Goal: Transaction & Acquisition: Purchase product/service

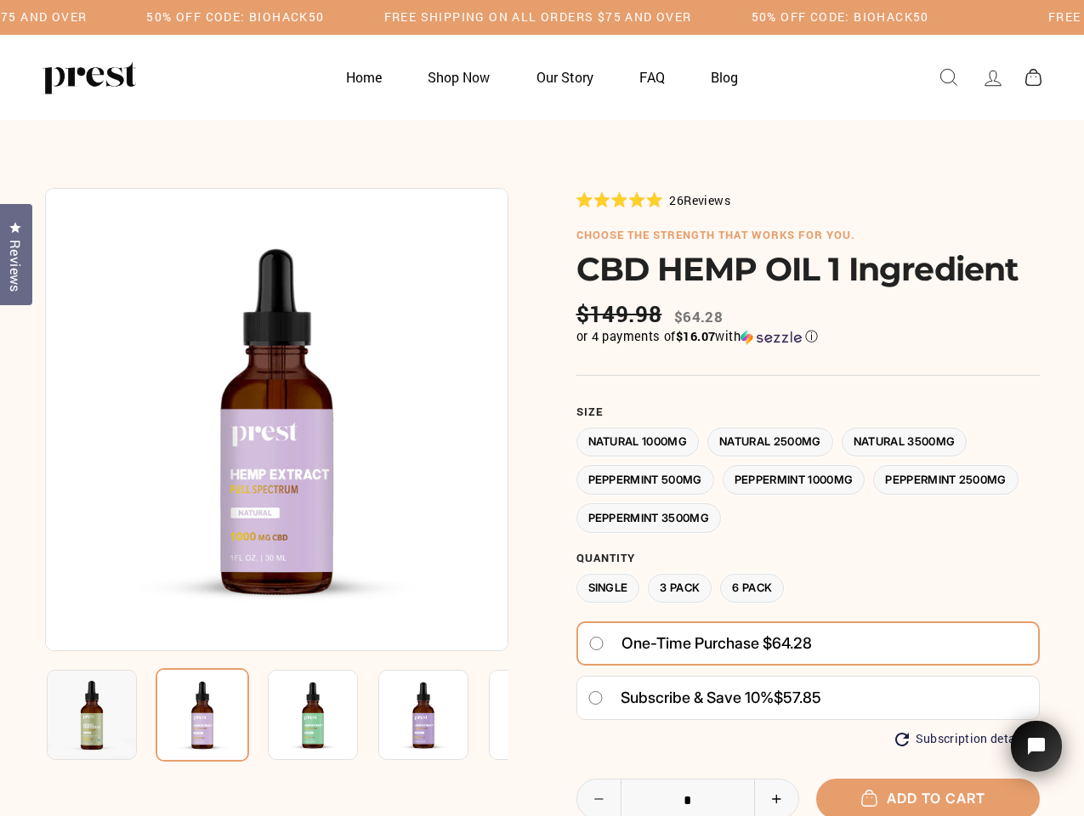
click at [542, 408] on div at bounding box center [542, 619] width 995 height 863
click at [324, 17] on h5 "50% OFF CODE: BIOHACK50" at bounding box center [235, 17] width 178 height 14
click at [276, 419] on img at bounding box center [276, 419] width 463 height 463
click at [276, 715] on img at bounding box center [313, 715] width 90 height 90
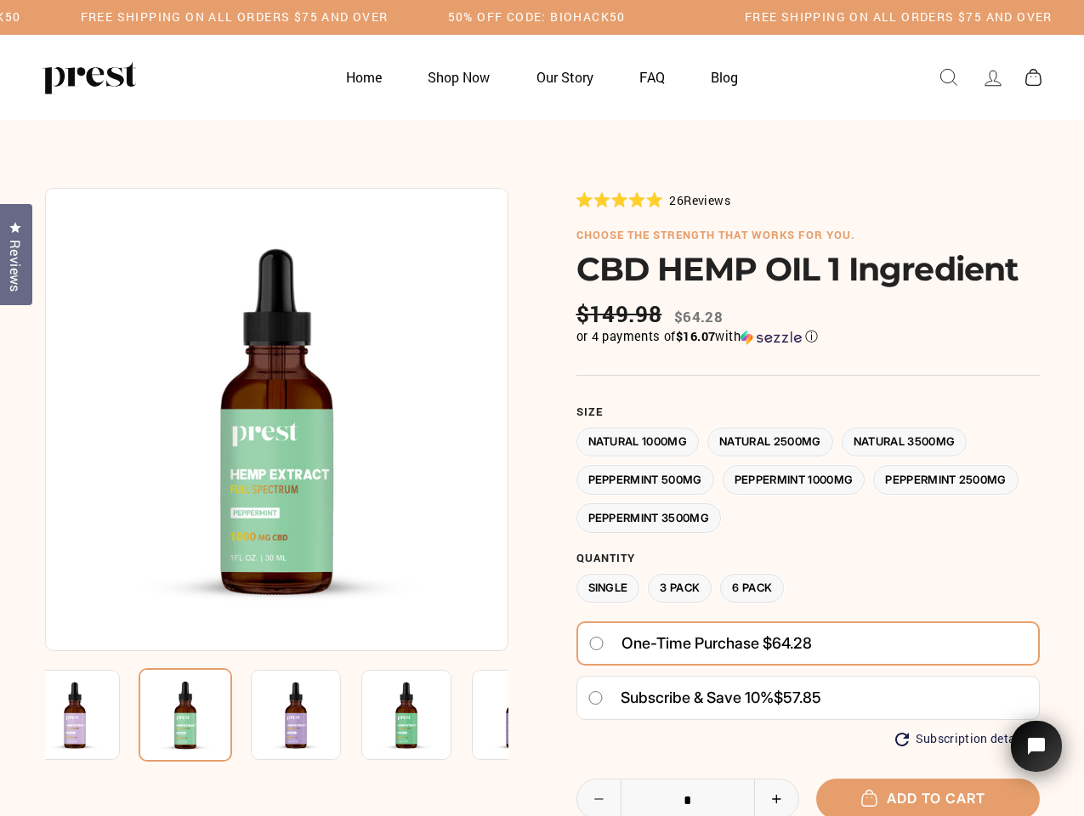
click at [92, 715] on img at bounding box center [75, 715] width 90 height 90
click at [202, 715] on img at bounding box center [186, 715] width 94 height 94
click at [313, 715] on img at bounding box center [296, 715] width 90 height 90
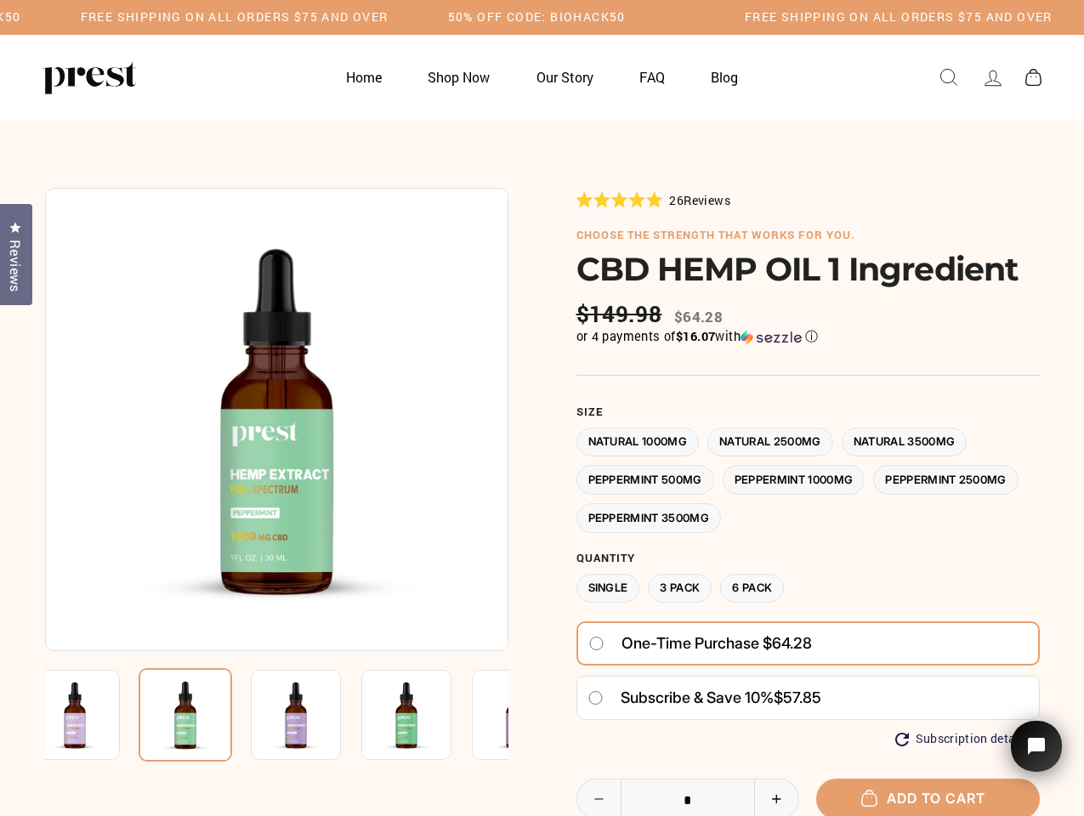
click at [313, 715] on img at bounding box center [296, 715] width 90 height 90
